Goal: Find specific page/section: Find specific page/section

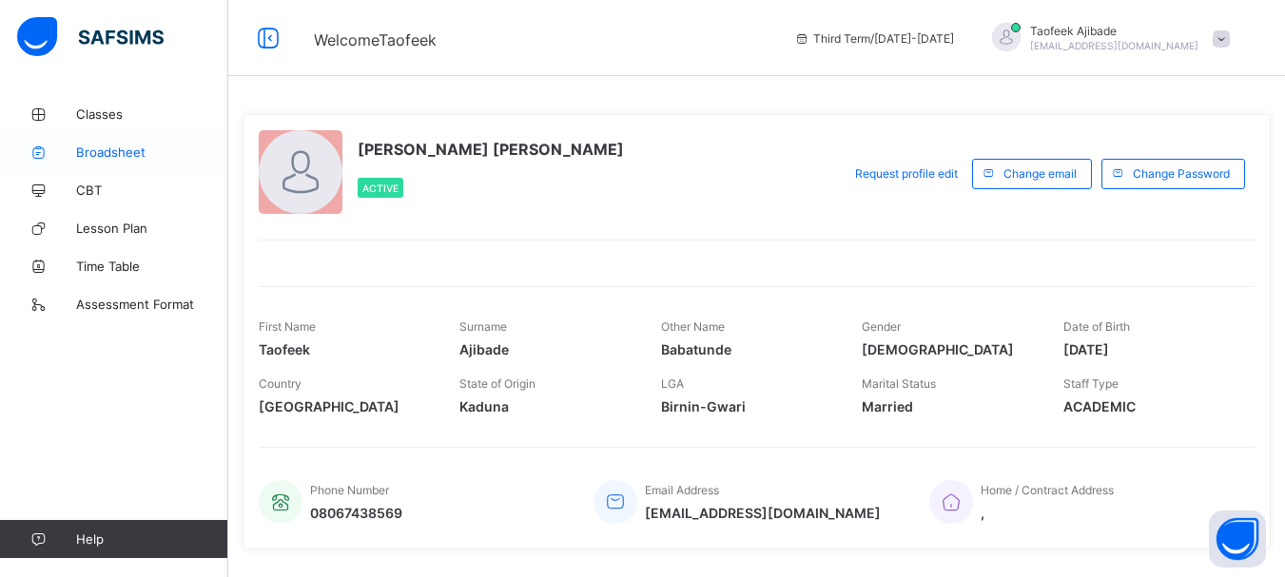
click at [166, 153] on span "Broadsheet" at bounding box center [152, 152] width 152 height 15
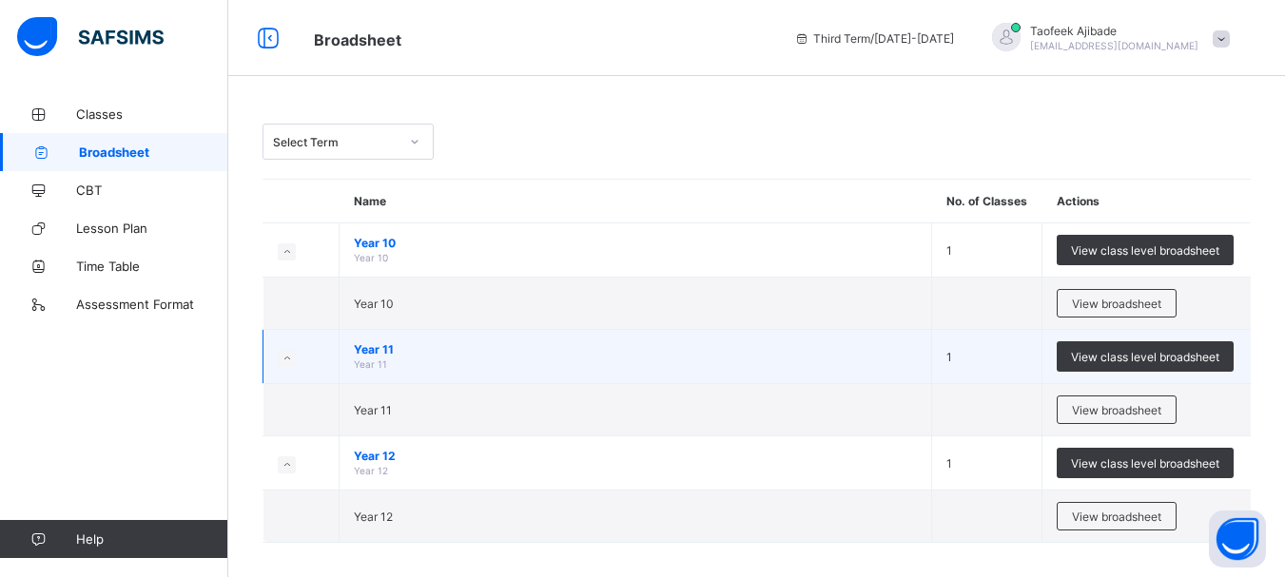
scroll to position [13, 0]
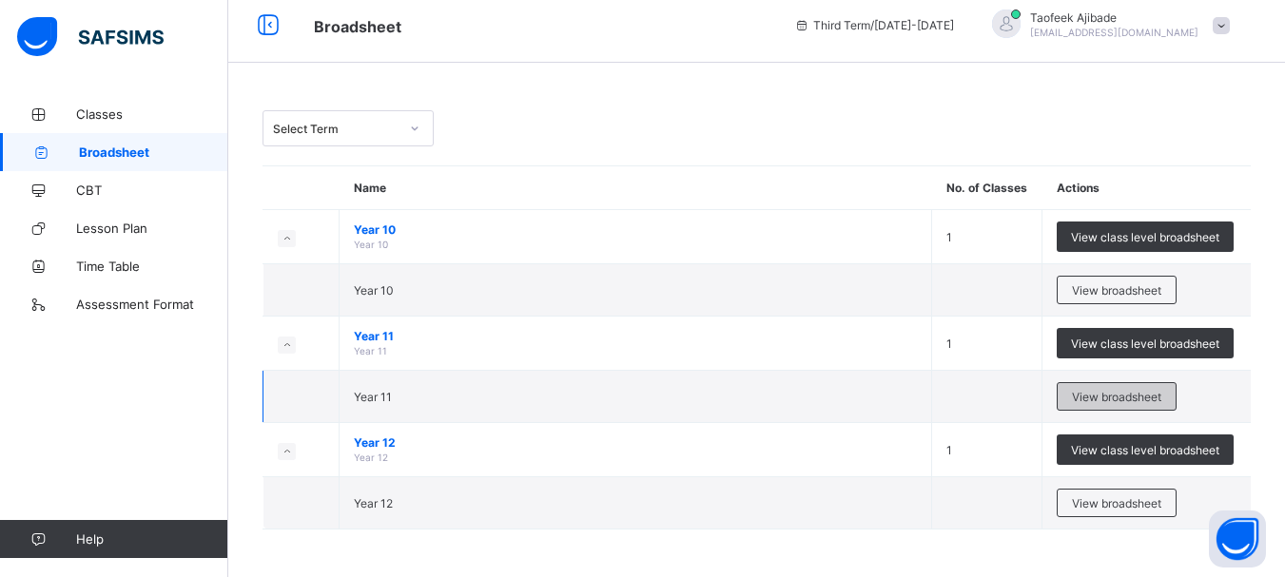
click at [1112, 391] on span "View broadsheet" at bounding box center [1116, 397] width 89 height 14
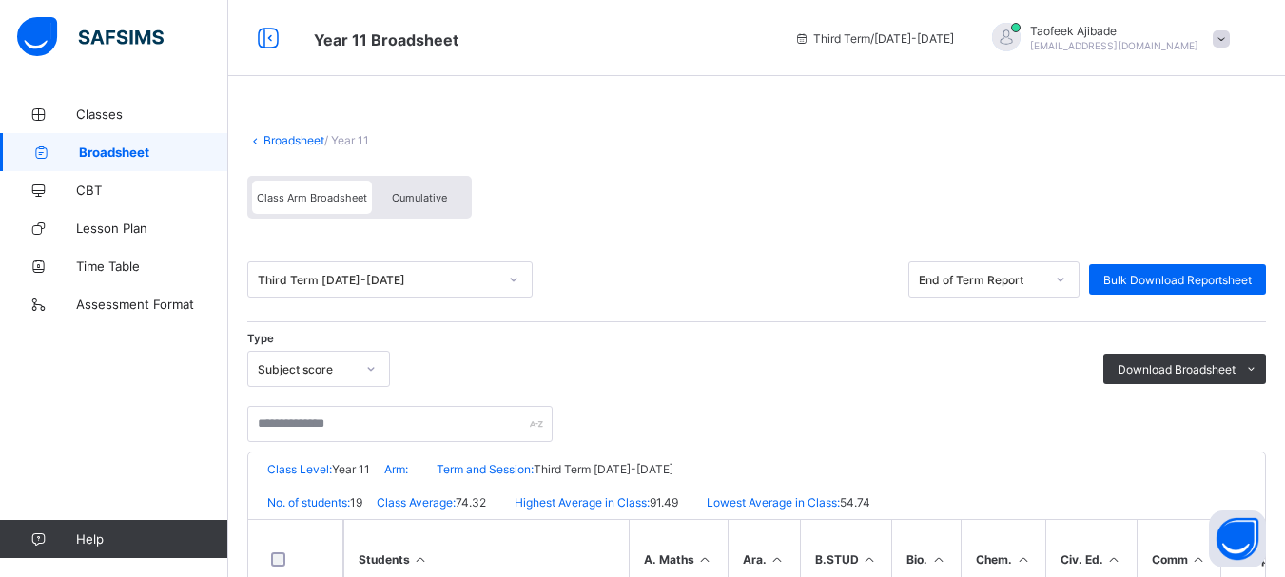
click at [96, 415] on div "Classes Broadsheet CBT Lesson Plan Time Table Assessment Format Help" at bounding box center [114, 326] width 228 height 501
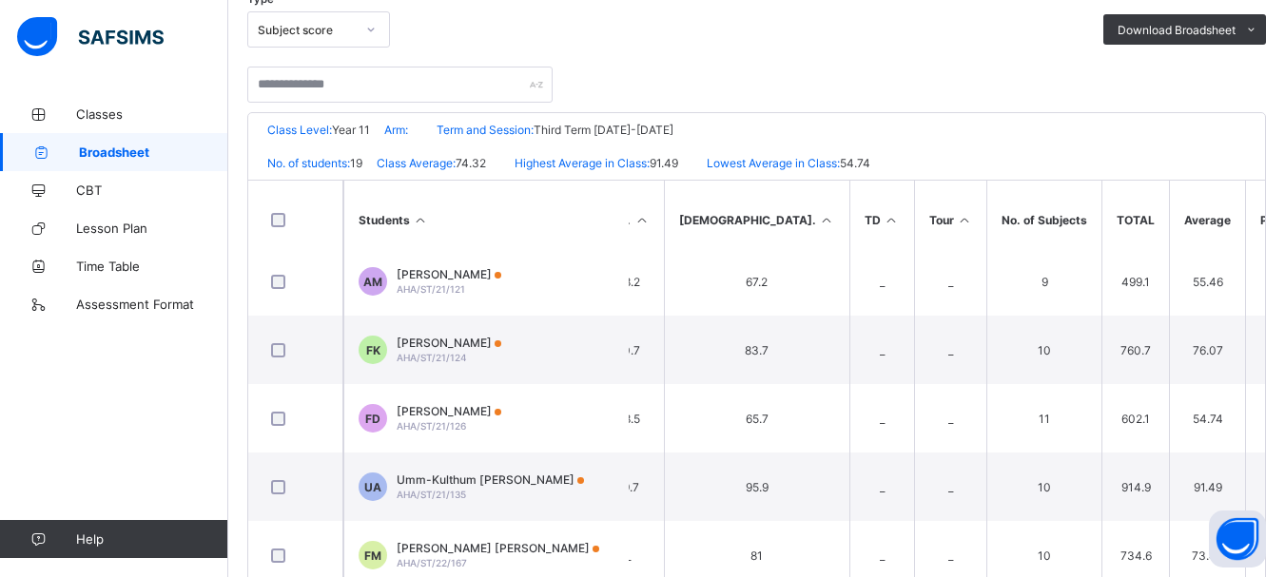
scroll to position [629, 1744]
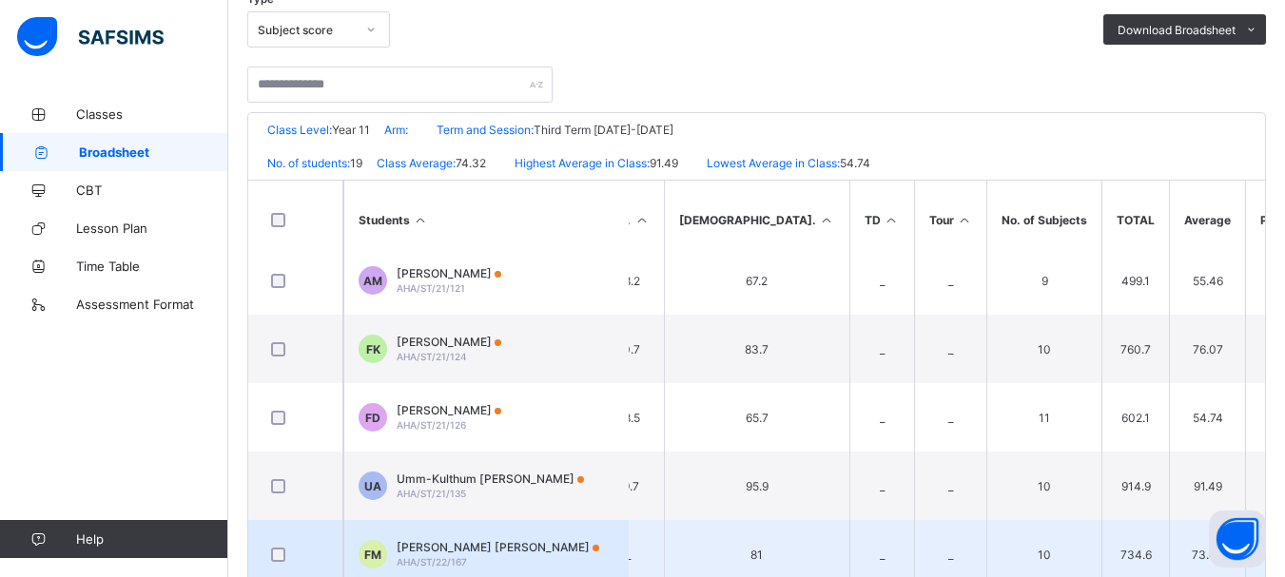
click at [1245, 523] on td "13th" at bounding box center [1291, 554] width 93 height 68
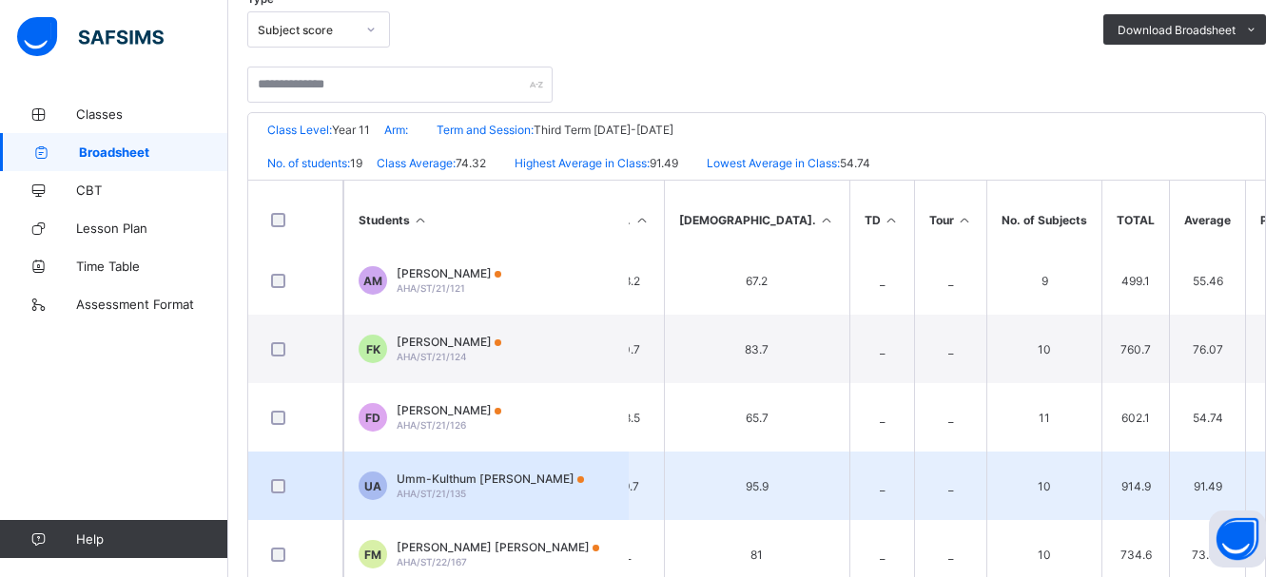
click at [1245, 509] on td "1st" at bounding box center [1291, 486] width 93 height 68
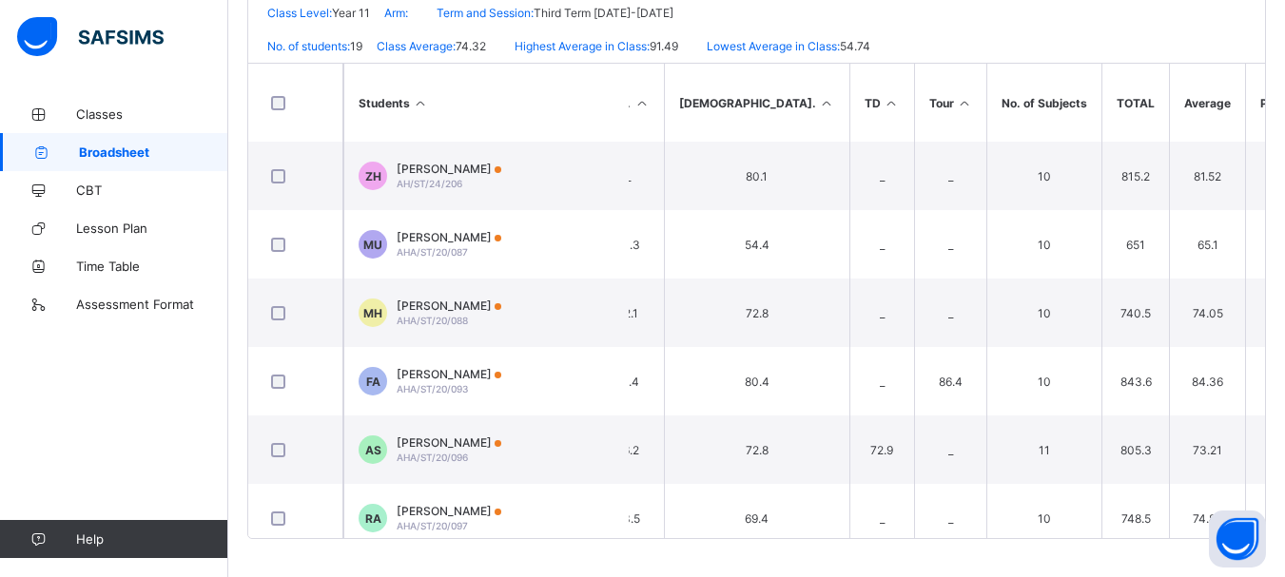
scroll to position [0, 0]
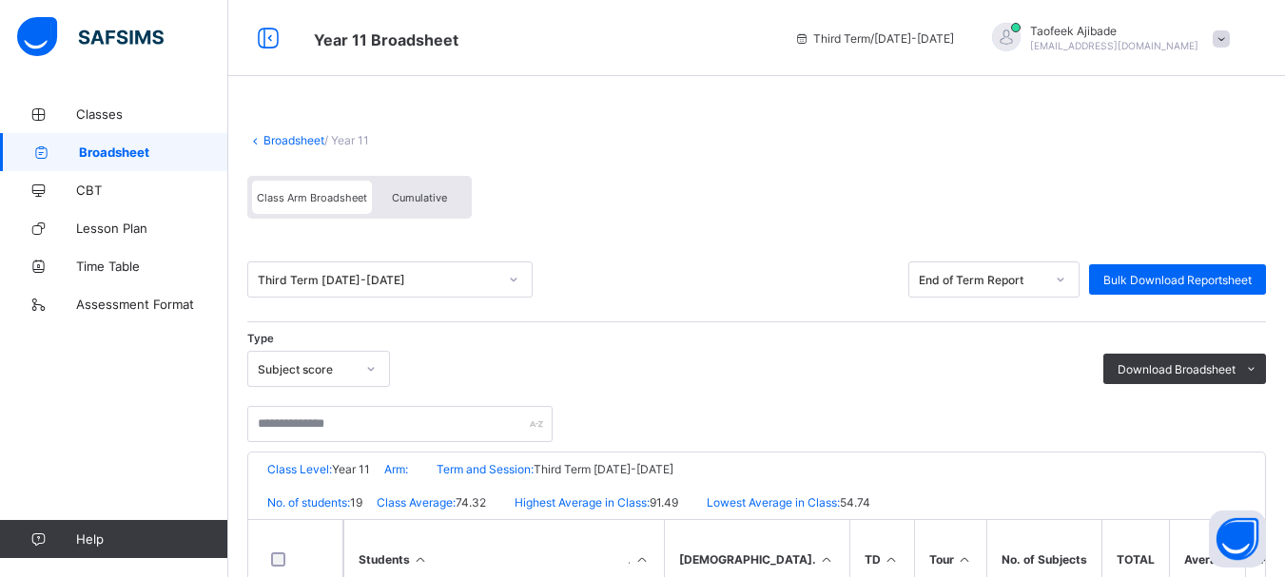
click at [301, 138] on link "Broadsheet" at bounding box center [293, 140] width 61 height 14
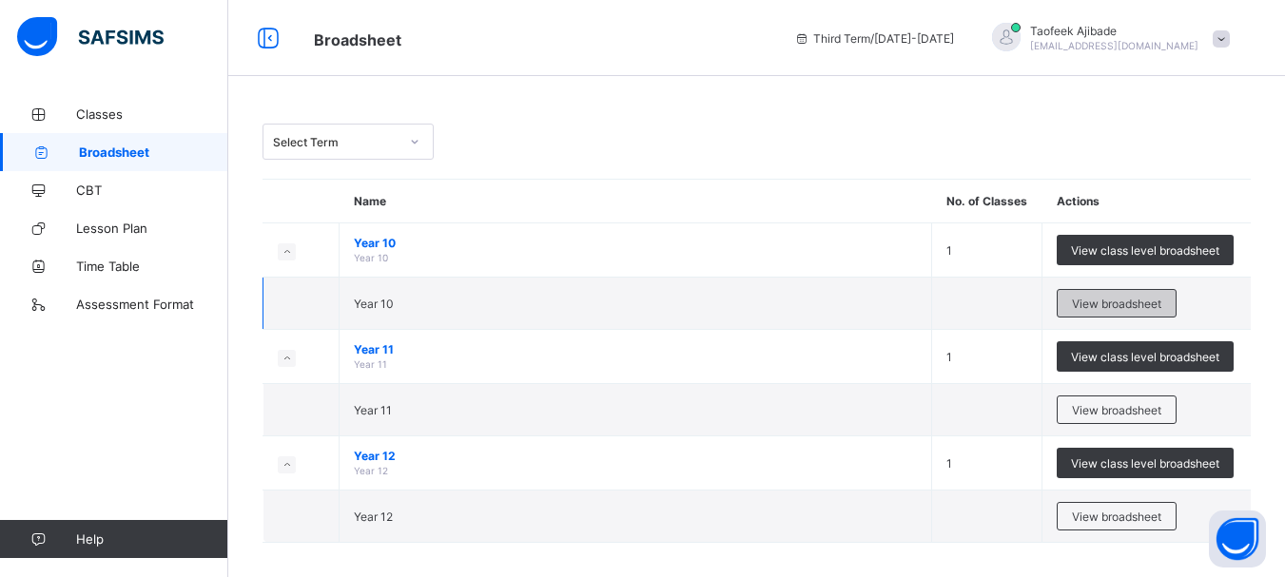
click at [1138, 294] on div "View broadsheet" at bounding box center [1117, 303] width 120 height 29
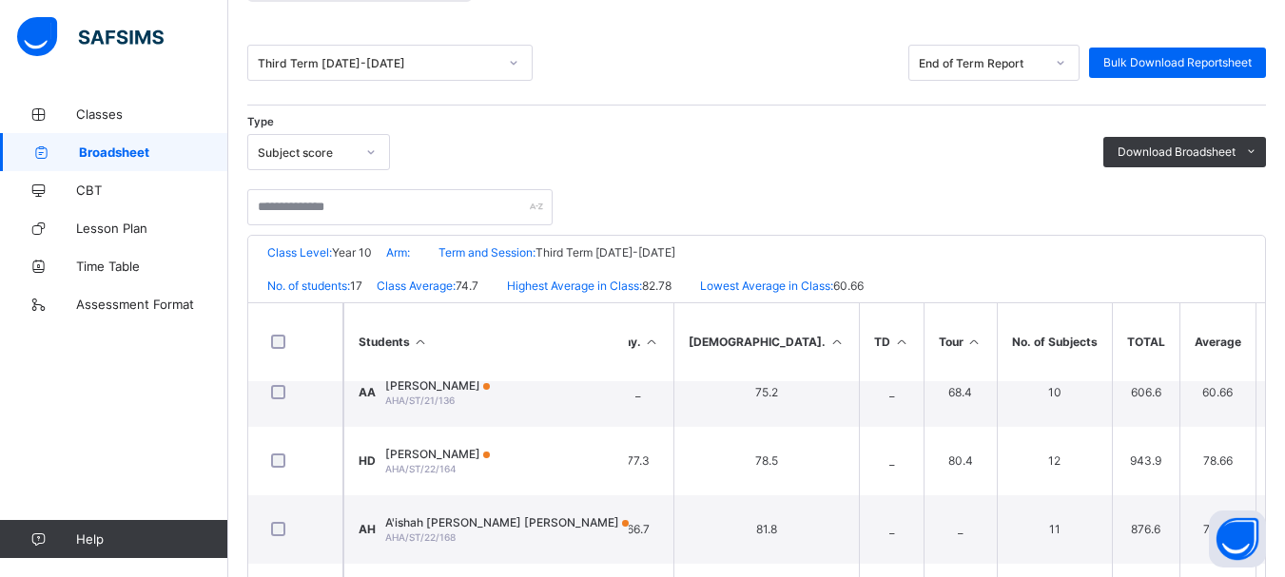
scroll to position [418, 0]
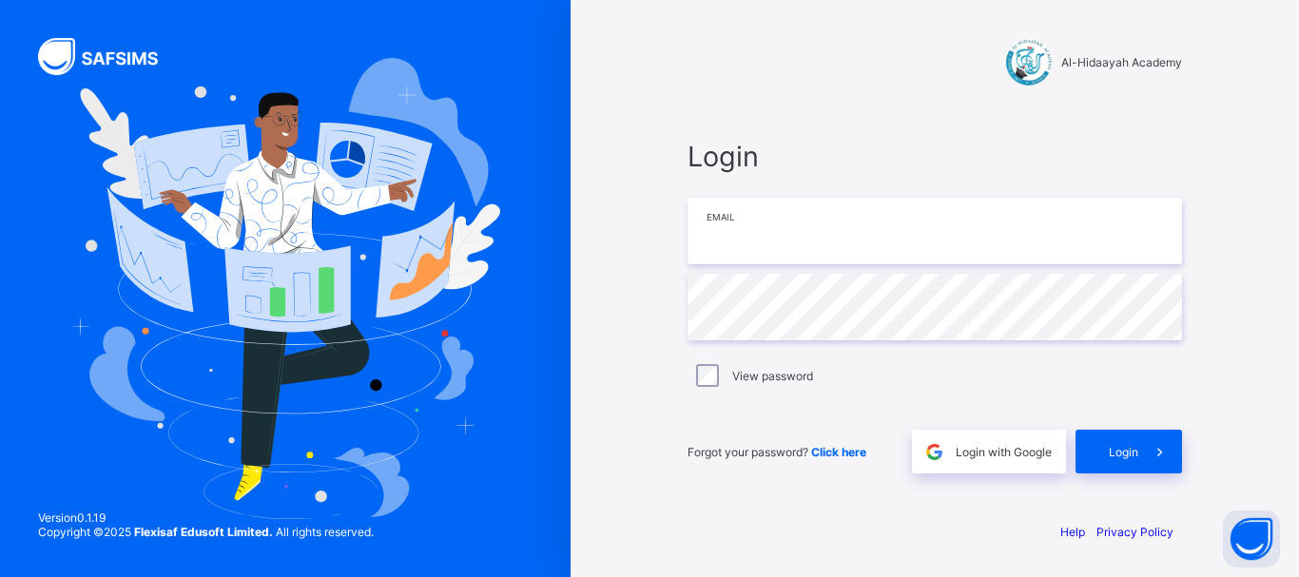
type input "**********"
